Goal: Information Seeking & Learning: Learn about a topic

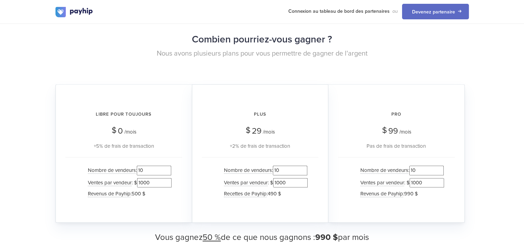
scroll to position [684, 0]
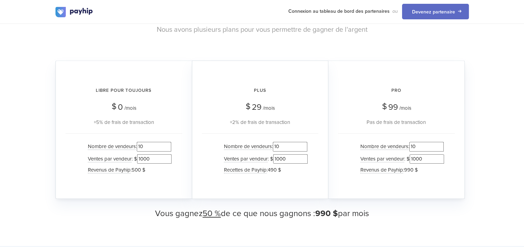
click at [323, 63] on div "Plus $ 29 /mois +2% de frais de transaction Nombre de vendeurs : 10 Ventes par …" at bounding box center [260, 129] width 137 height 138
click at [279, 142] on input "10" at bounding box center [290, 146] width 34 height 9
type input "0"
click at [279, 154] on input "1000" at bounding box center [290, 158] width 34 height 9
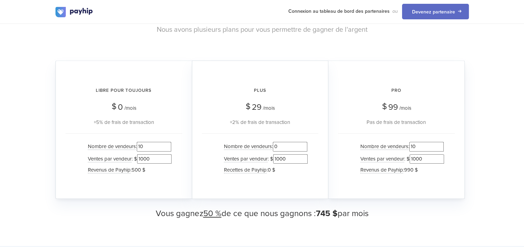
click at [279, 154] on input "1000" at bounding box center [290, 158] width 34 height 9
type input "0"
click at [296, 176] on div "Nombre de vendeurs : 0 Ventes par vendeur : $ 0 Recettes de Payhip : 0 $" at bounding box center [260, 158] width 117 height 51
click at [148, 142] on input "10" at bounding box center [154, 146] width 34 height 9
click at [158, 133] on div "Nombre de vendeurs : 100 Ventes par vendeur : $ 1000 Revenus de Payhip : 5 000 $" at bounding box center [124, 158] width 117 height 51
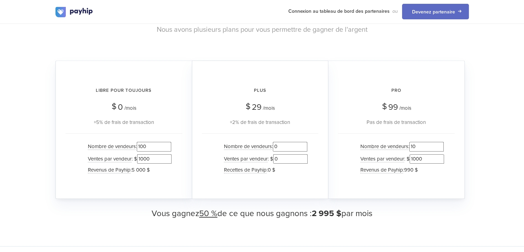
click at [145, 142] on input "100" at bounding box center [154, 146] width 34 height 9
type input "0"
click at [143, 154] on input "1000" at bounding box center [154, 158] width 34 height 9
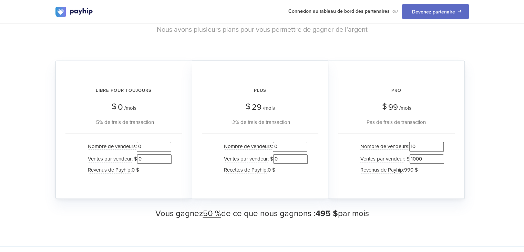
type input "0"
click at [192, 142] on div "Plus $ 29 /mois +2% de frais de transaction Nombre de vendeurs : 0 Ventes par v…" at bounding box center [260, 129] width 137 height 138
click at [416, 154] on input "1000" at bounding box center [427, 158] width 34 height 9
type input "0"
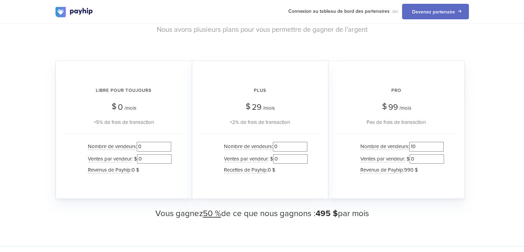
click at [415, 142] on input "10" at bounding box center [427, 146] width 34 height 9
type input "0"
click at [338, 145] on div "Pro $ 99 /mois Pas de frais de transaction Nombre de vendeurs : 0 Ventes par ve…" at bounding box center [397, 129] width 137 height 138
click at [151, 142] on input "0" at bounding box center [154, 146] width 34 height 9
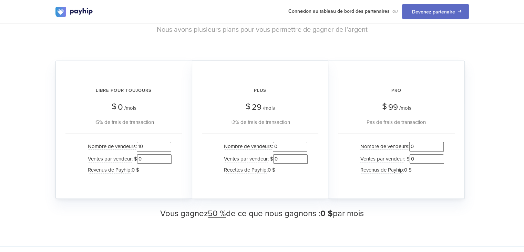
type input "10"
click at [142, 154] on input "0" at bounding box center [154, 158] width 34 height 9
click at [185, 121] on div "Libre pour toujours $ 0 /mois +5% de frais de transaction Nombre de vendeurs : …" at bounding box center [124, 129] width 137 height 138
click at [147, 154] on input "1000" at bounding box center [154, 158] width 34 height 9
drag, startPoint x: 150, startPoint y: 150, endPoint x: 142, endPoint y: 152, distance: 8.2
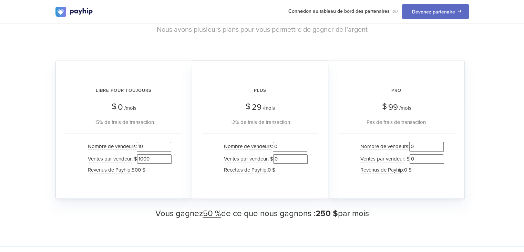
click at [142, 154] on input "1000" at bounding box center [154, 158] width 34 height 9
click at [152, 154] on input "1000" at bounding box center [154, 158] width 34 height 9
drag, startPoint x: 144, startPoint y: 151, endPoint x: 157, endPoint y: 152, distance: 12.5
click at [157, 154] on input "10000" at bounding box center [154, 158] width 34 height 9
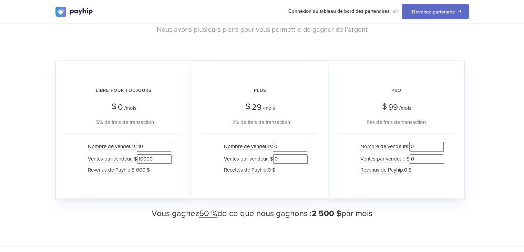
type input "1000"
drag, startPoint x: 139, startPoint y: 151, endPoint x: 156, endPoint y: 151, distance: 17.6
click at [156, 154] on input "1000" at bounding box center [154, 158] width 34 height 9
click at [148, 142] on input "10" at bounding box center [154, 146] width 34 height 9
type input "100"
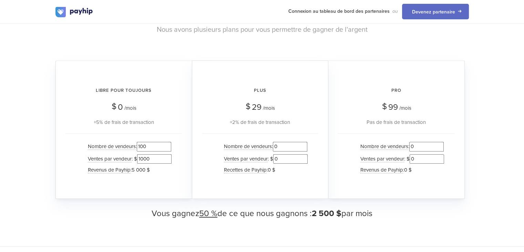
click at [187, 153] on div "Libre pour toujours $ 0 /mois +5% de frais de transaction Nombre de vendeurs : …" at bounding box center [124, 129] width 137 height 138
click at [278, 142] on input "0" at bounding box center [290, 146] width 34 height 9
type input "10"
click at [277, 154] on input "0" at bounding box center [290, 158] width 34 height 9
drag, startPoint x: 279, startPoint y: 152, endPoint x: 289, endPoint y: 152, distance: 10.7
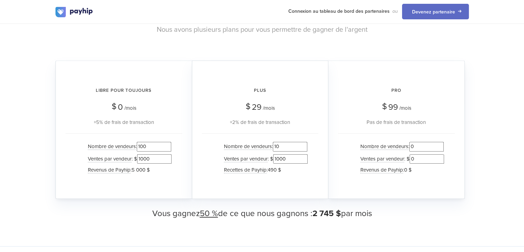
click at [289, 154] on input "1000" at bounding box center [290, 158] width 34 height 9
type input "1000"
click at [415, 154] on input "0" at bounding box center [427, 158] width 34 height 9
drag, startPoint x: 418, startPoint y: 151, endPoint x: 432, endPoint y: 151, distance: 13.8
click at [432, 154] on input "30000" at bounding box center [427, 158] width 34 height 9
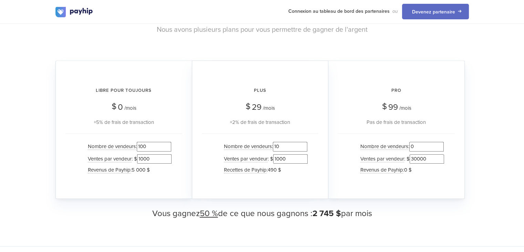
type input "30000"
click at [414, 142] on input "0" at bounding box center [427, 146] width 34 height 9
click at [417, 142] on input "0" at bounding box center [427, 146] width 34 height 9
type input "5"
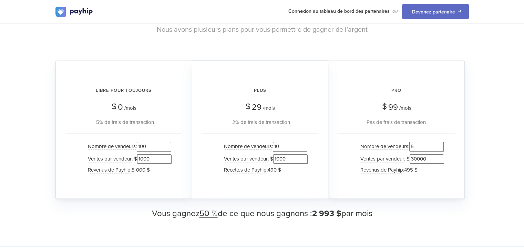
drag, startPoint x: 418, startPoint y: 152, endPoint x: 428, endPoint y: 151, distance: 10.4
click at [428, 154] on input "30000" at bounding box center [427, 158] width 34 height 9
click at [421, 154] on input "30000" at bounding box center [427, 158] width 34 height 9
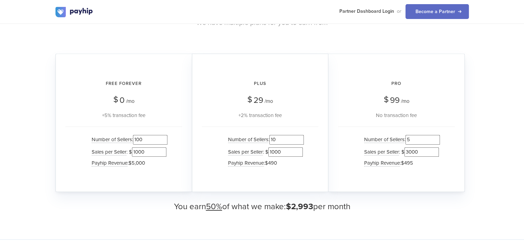
click at [345, 106] on div "Pro $ 99 /mo No transaction fee" at bounding box center [396, 96] width 117 height 45
click at [415, 150] on input "3000" at bounding box center [422, 151] width 34 height 9
type input "300000"
click at [346, 151] on div "Number of Sellers : 5 Sales per Seller : $ 300000 Payhip Revenue : $495" at bounding box center [396, 151] width 117 height 51
drag, startPoint x: 415, startPoint y: 151, endPoint x: 428, endPoint y: 151, distance: 13.4
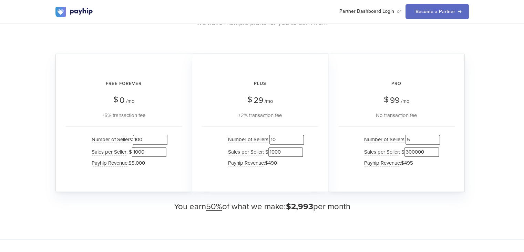
click at [428, 151] on input "300000" at bounding box center [422, 151] width 34 height 9
click at [284, 151] on input "1000" at bounding box center [286, 151] width 34 height 9
click at [281, 137] on input "10" at bounding box center [287, 139] width 34 height 9
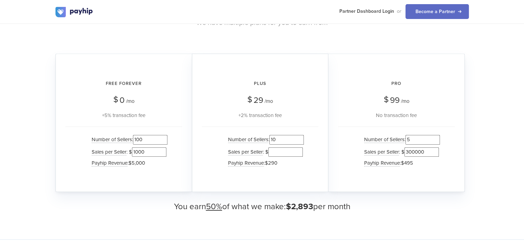
type input "1"
click at [281, 137] on input "1" at bounding box center [287, 139] width 34 height 9
click at [187, 137] on div "Free Forever $ 0 /mo +5% transaction fee Number of Sellers : 100 Sales per Sell…" at bounding box center [124, 122] width 137 height 138
click at [148, 138] on input "100" at bounding box center [150, 139] width 34 height 9
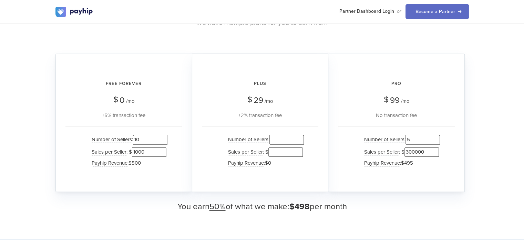
type input "1"
click at [147, 151] on input "1000" at bounding box center [149, 151] width 34 height 9
click at [147, 151] on input "100" at bounding box center [149, 151] width 34 height 9
type input "1"
drag, startPoint x: 412, startPoint y: 151, endPoint x: 426, endPoint y: 151, distance: 14.1
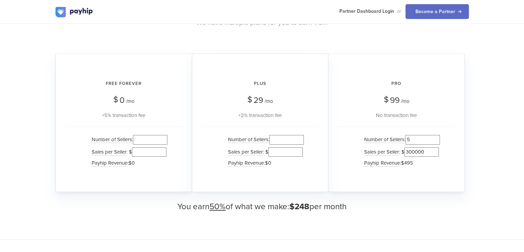
click at [426, 151] on input "300000" at bounding box center [422, 151] width 34 height 9
click at [414, 152] on input "300000" at bounding box center [422, 151] width 34 height 9
drag, startPoint x: 414, startPoint y: 152, endPoint x: 426, endPoint y: 151, distance: 12.1
click at [426, 151] on input "300000" at bounding box center [422, 151] width 34 height 9
click at [412, 150] on input "300000" at bounding box center [422, 151] width 34 height 9
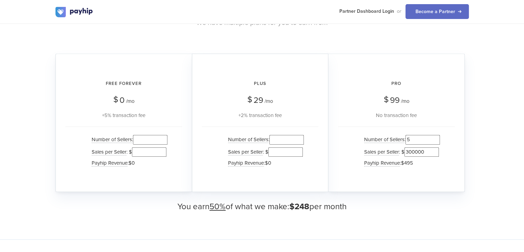
click at [412, 150] on input "300000" at bounding box center [422, 151] width 34 height 9
click at [279, 149] on input "number" at bounding box center [286, 151] width 34 height 9
paste input "300000"
type input "300000"
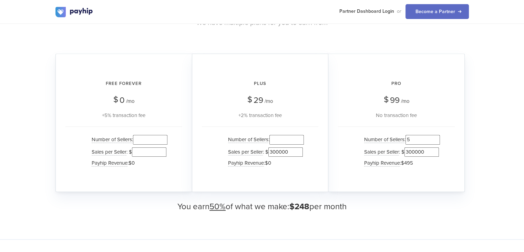
click at [415, 152] on input "300000" at bounding box center [422, 151] width 34 height 9
click at [415, 142] on input "5" at bounding box center [423, 139] width 34 height 9
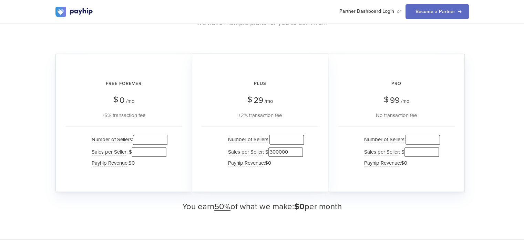
click at [285, 140] on input "number" at bounding box center [287, 139] width 34 height 9
type input "5"
click at [303, 122] on div "Plus $ 29 /mo +2% transaction fee Number of Sellers : 5 Sales per Seller : $ 30…" at bounding box center [260, 122] width 137 height 138
drag, startPoint x: 278, startPoint y: 152, endPoint x: 290, endPoint y: 151, distance: 12.1
click at [290, 151] on input "300000" at bounding box center [286, 151] width 34 height 9
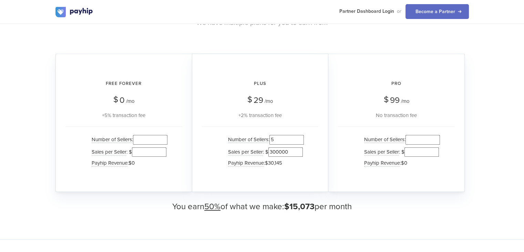
click at [335, 141] on div "Pro $ 99 /mo No transaction fee Number of Sellers : Sales per Seller : $ Payhip…" at bounding box center [397, 122] width 137 height 138
click at [144, 138] on input "number" at bounding box center [150, 139] width 34 height 9
click at [278, 150] on input "300000" at bounding box center [286, 151] width 34 height 9
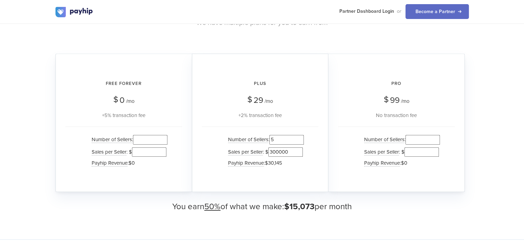
click at [278, 150] on input "300000" at bounding box center [286, 151] width 34 height 9
click at [140, 153] on input "number" at bounding box center [149, 151] width 34 height 9
paste input "300000"
type input "300000"
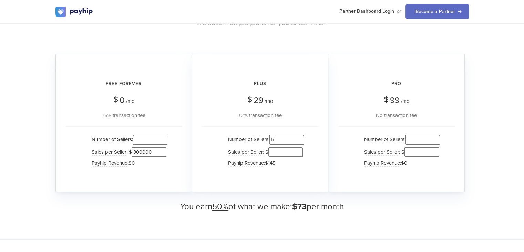
click at [275, 137] on input "5" at bounding box center [287, 139] width 34 height 9
click at [151, 135] on input "number" at bounding box center [150, 139] width 34 height 9
type input "5"
click at [180, 107] on div "Free Forever $ 0 /mo +5% transaction fee" at bounding box center [124, 96] width 117 height 45
